Goal: Task Accomplishment & Management: Manage account settings

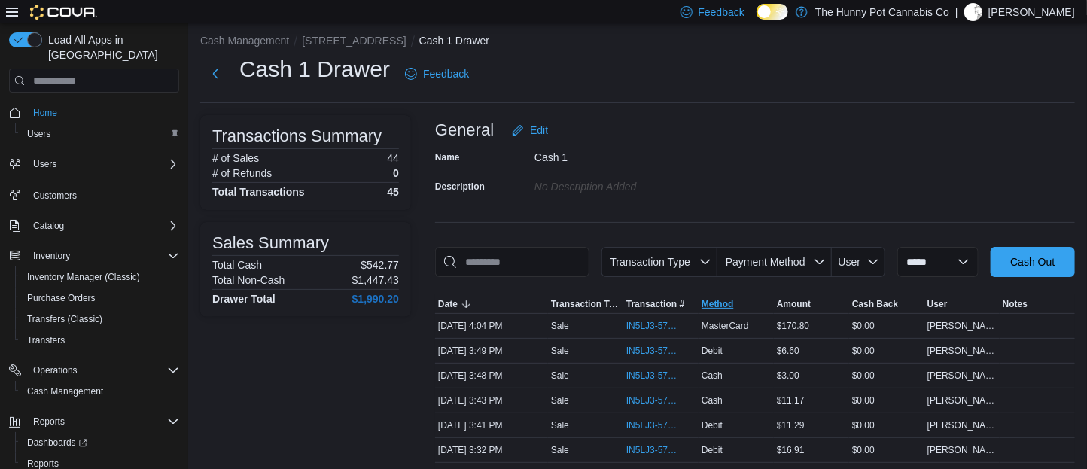
scroll to position [17, 0]
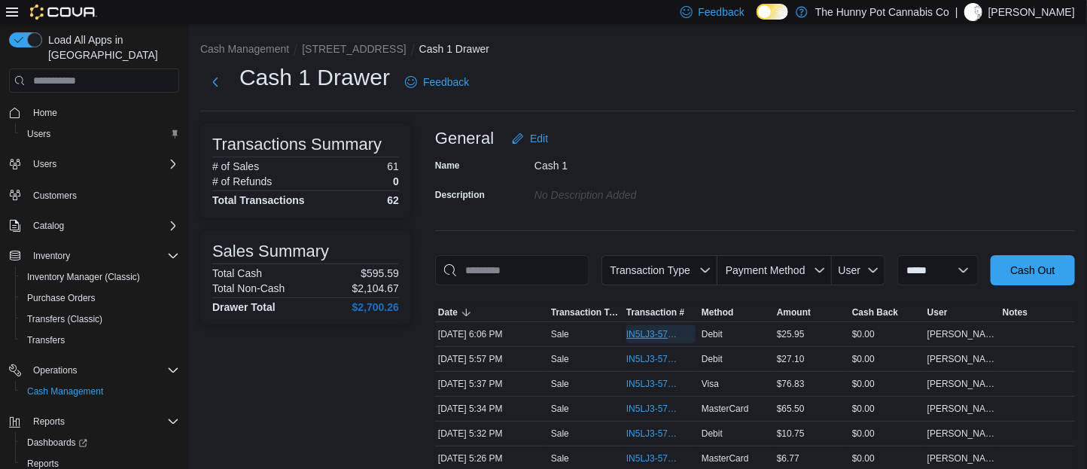
click at [647, 343] on span "IN5LJ3-5763531" at bounding box center [660, 334] width 69 height 18
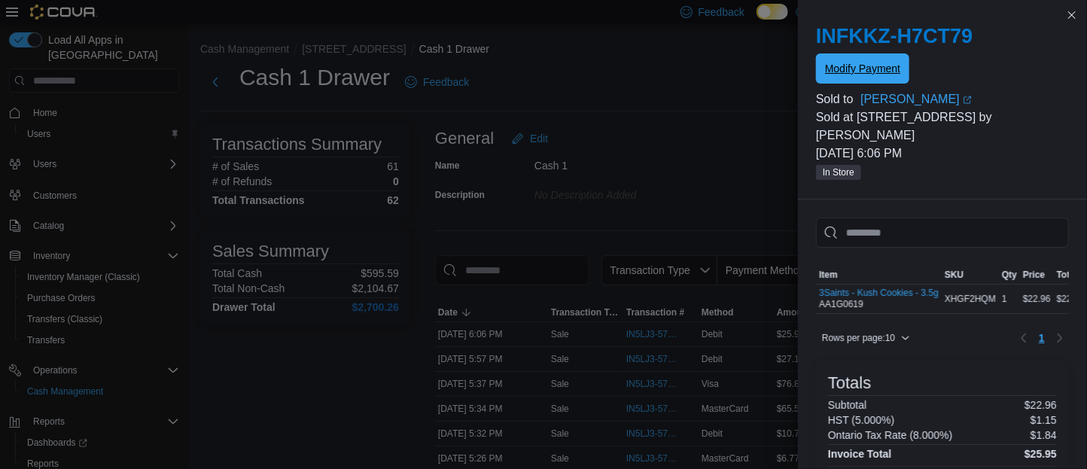
click at [865, 73] on span "Modify Payment" at bounding box center [862, 68] width 75 height 15
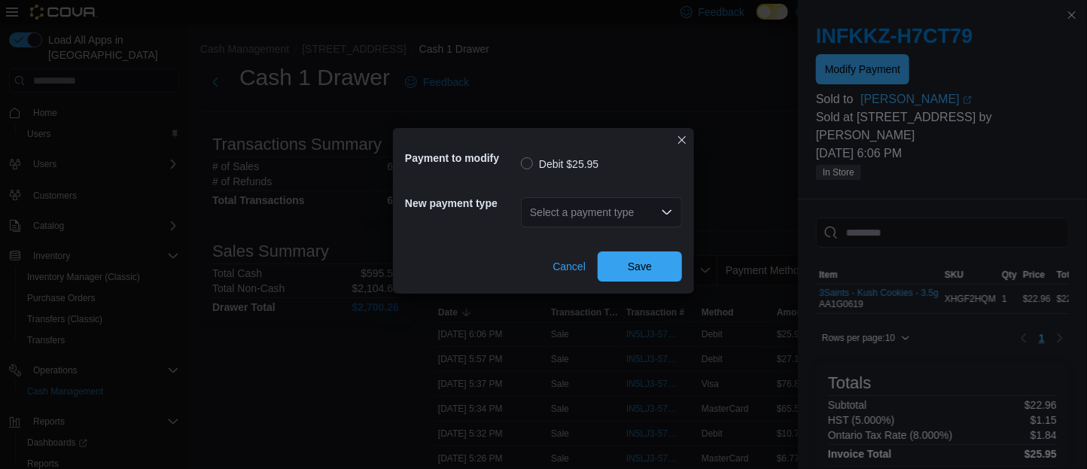
click at [656, 61] on div "Payment to modify Debit $25.95 New payment type Select a payment type Cancel Sa…" at bounding box center [543, 234] width 1087 height 469
click at [686, 137] on button "Closes this modal window" at bounding box center [682, 139] width 18 height 18
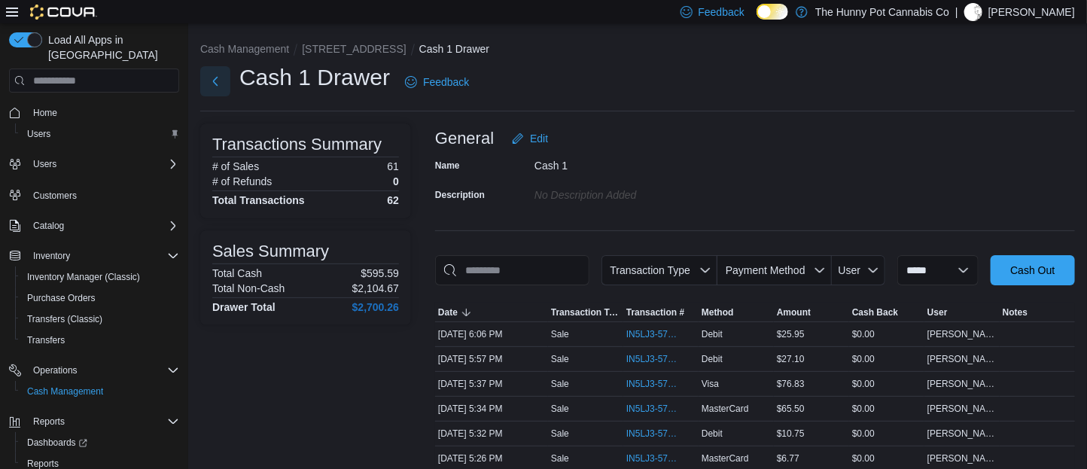
click at [215, 88] on button "Next" at bounding box center [215, 81] width 30 height 30
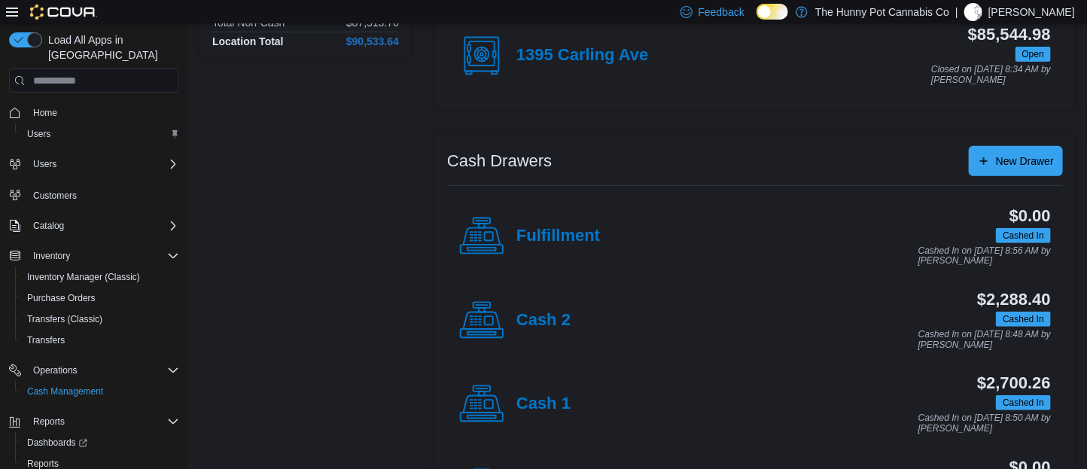
scroll to position [267, 0]
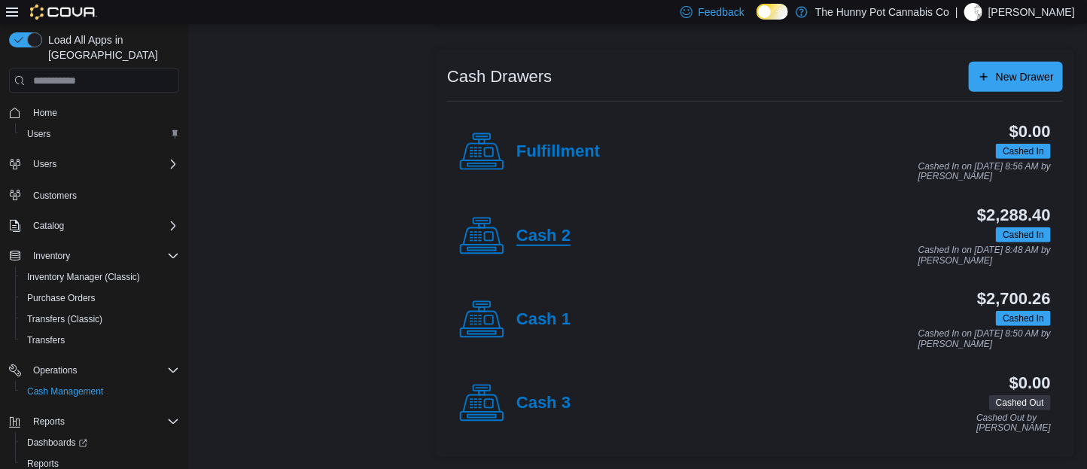
click at [540, 243] on h4 "Cash 2" at bounding box center [543, 237] width 54 height 20
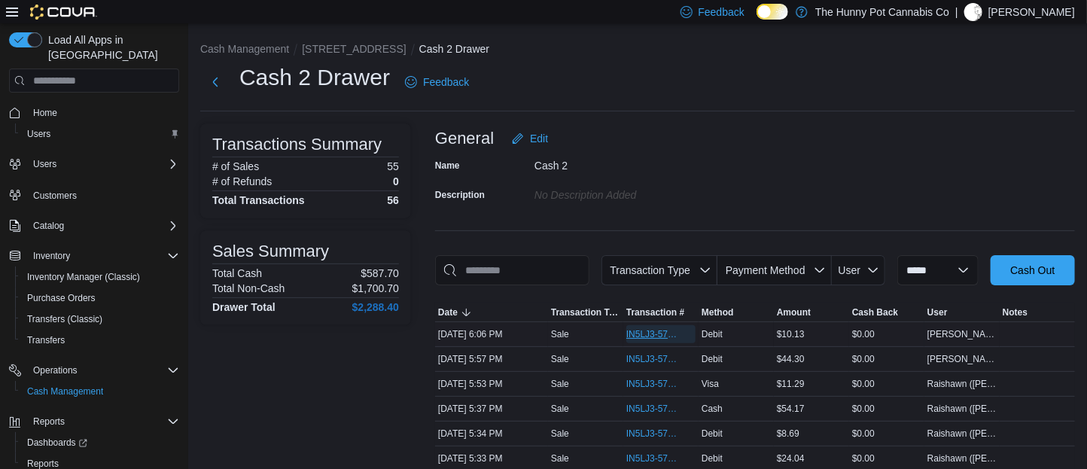
click at [641, 340] on span "IN5LJ3-5763538" at bounding box center [653, 334] width 54 height 12
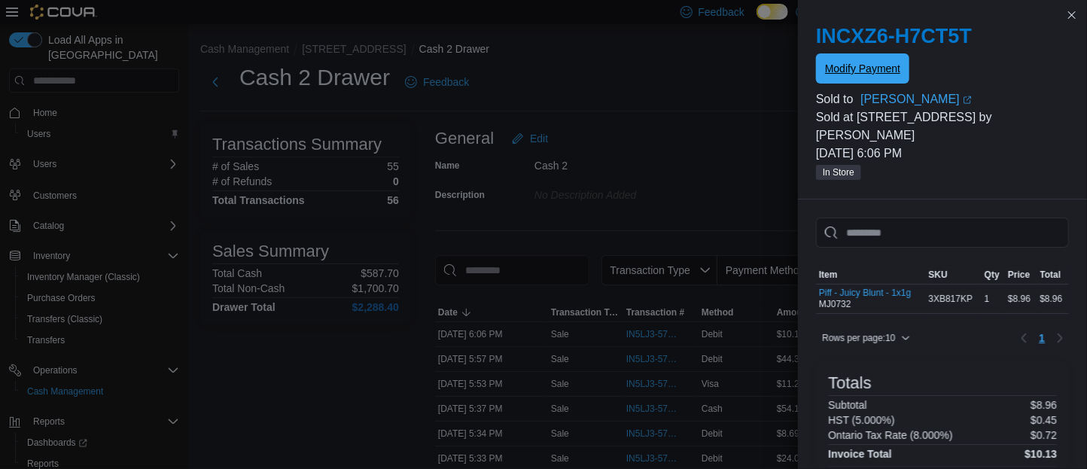
click at [848, 73] on span "Modify Payment" at bounding box center [862, 68] width 75 height 15
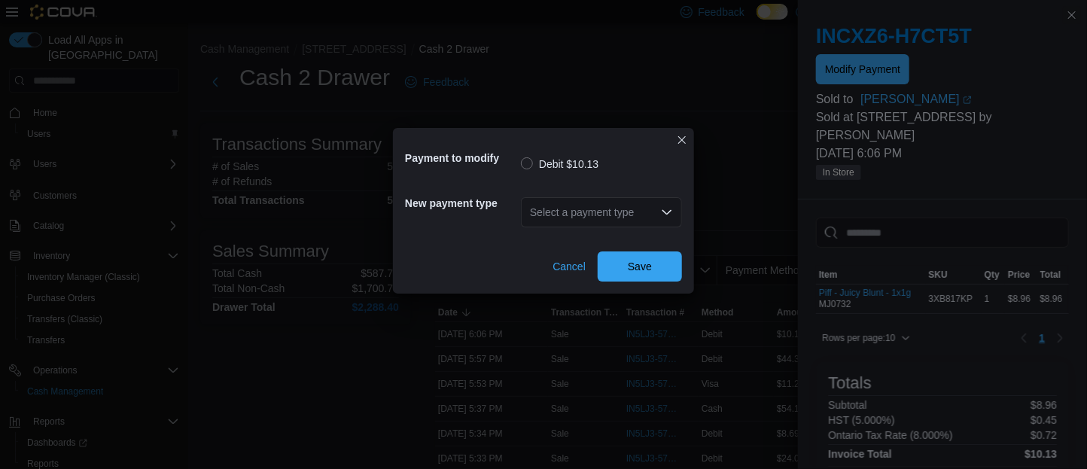
click at [635, 227] on div "Select a payment type" at bounding box center [601, 212] width 161 height 30
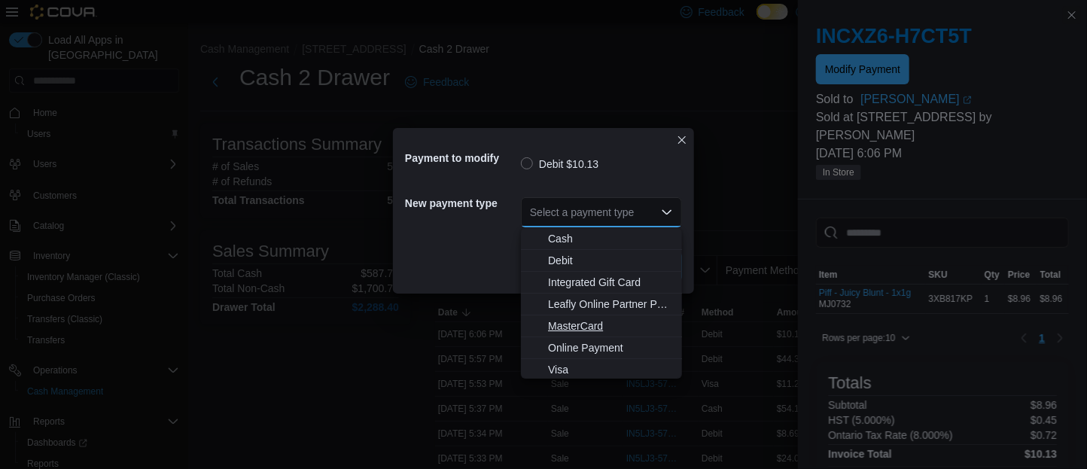
click at [596, 332] on span "MasterCard" at bounding box center [610, 325] width 125 height 15
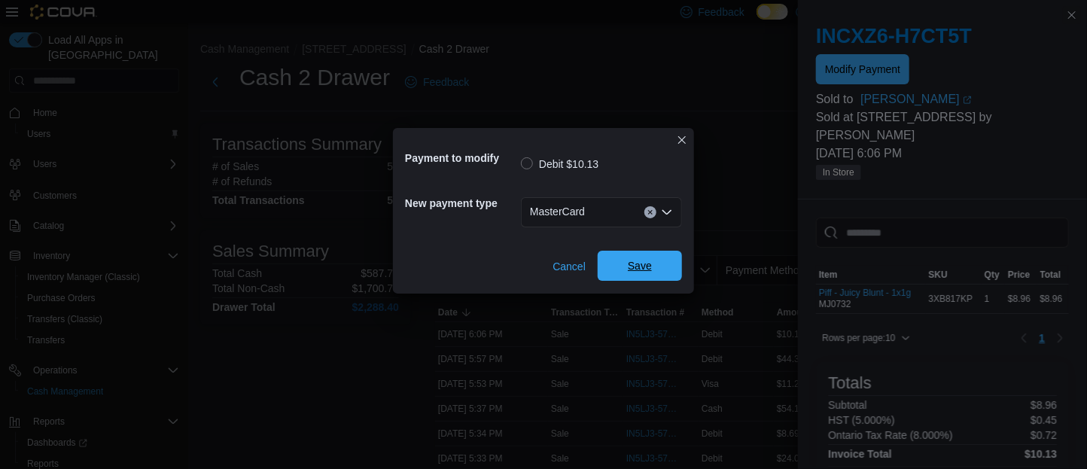
click at [635, 276] on span "Save" at bounding box center [640, 266] width 66 height 30
